Goal: Task Accomplishment & Management: Complete application form

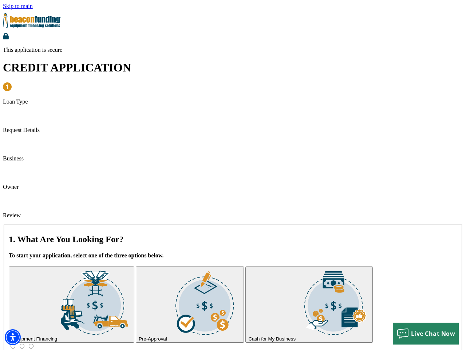
click at [13, 337] on img "Accessibility Menu" at bounding box center [13, 337] width 16 height 16
